Goal: Find specific page/section: Find specific page/section

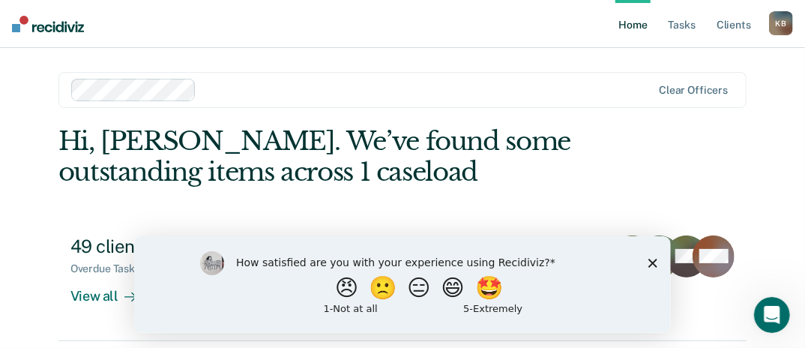
click at [655, 261] on icon "Close survey" at bounding box center [652, 262] width 9 height 9
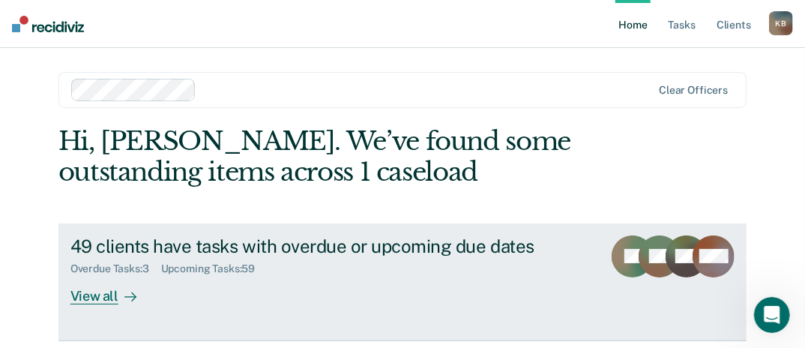
click at [119, 295] on div at bounding box center [127, 295] width 18 height 17
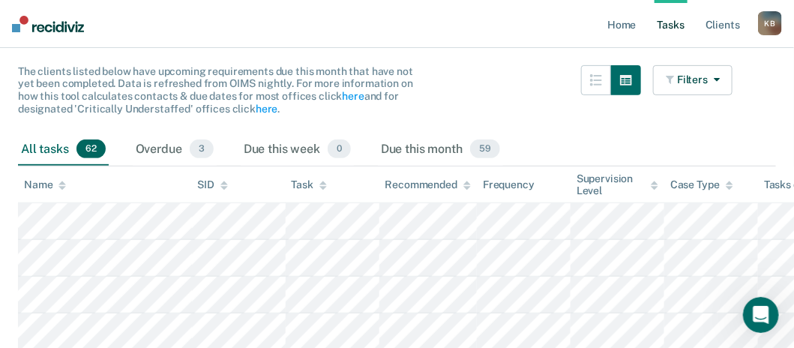
scroll to position [150, 0]
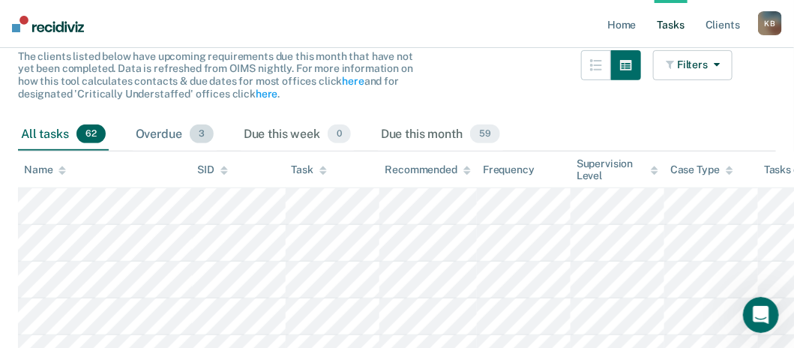
click at [154, 134] on div "Overdue 3" at bounding box center [175, 134] width 84 height 33
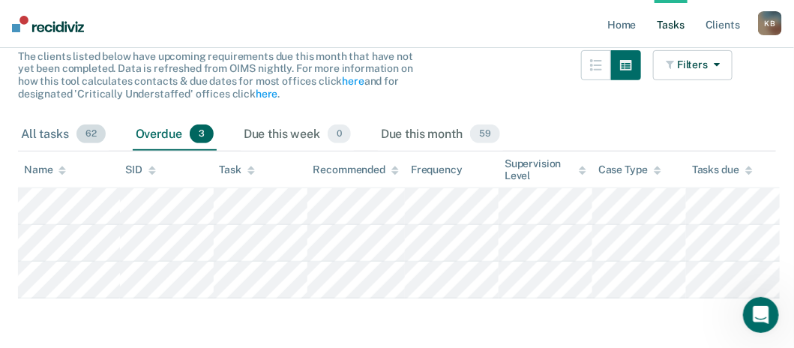
click at [52, 130] on div "All tasks 62" at bounding box center [63, 134] width 91 height 33
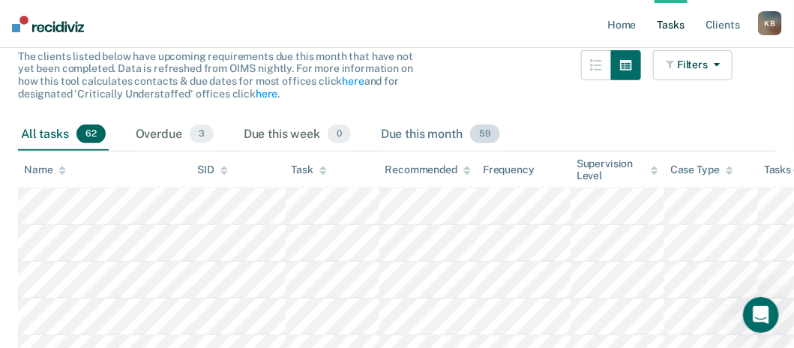
click at [418, 133] on div "Due this month 59" at bounding box center [440, 134] width 125 height 33
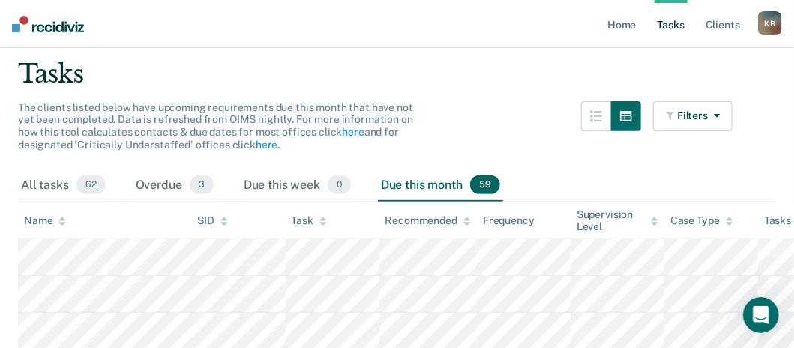
scroll to position [0, 0]
